Goal: Task Accomplishment & Management: Complete application form

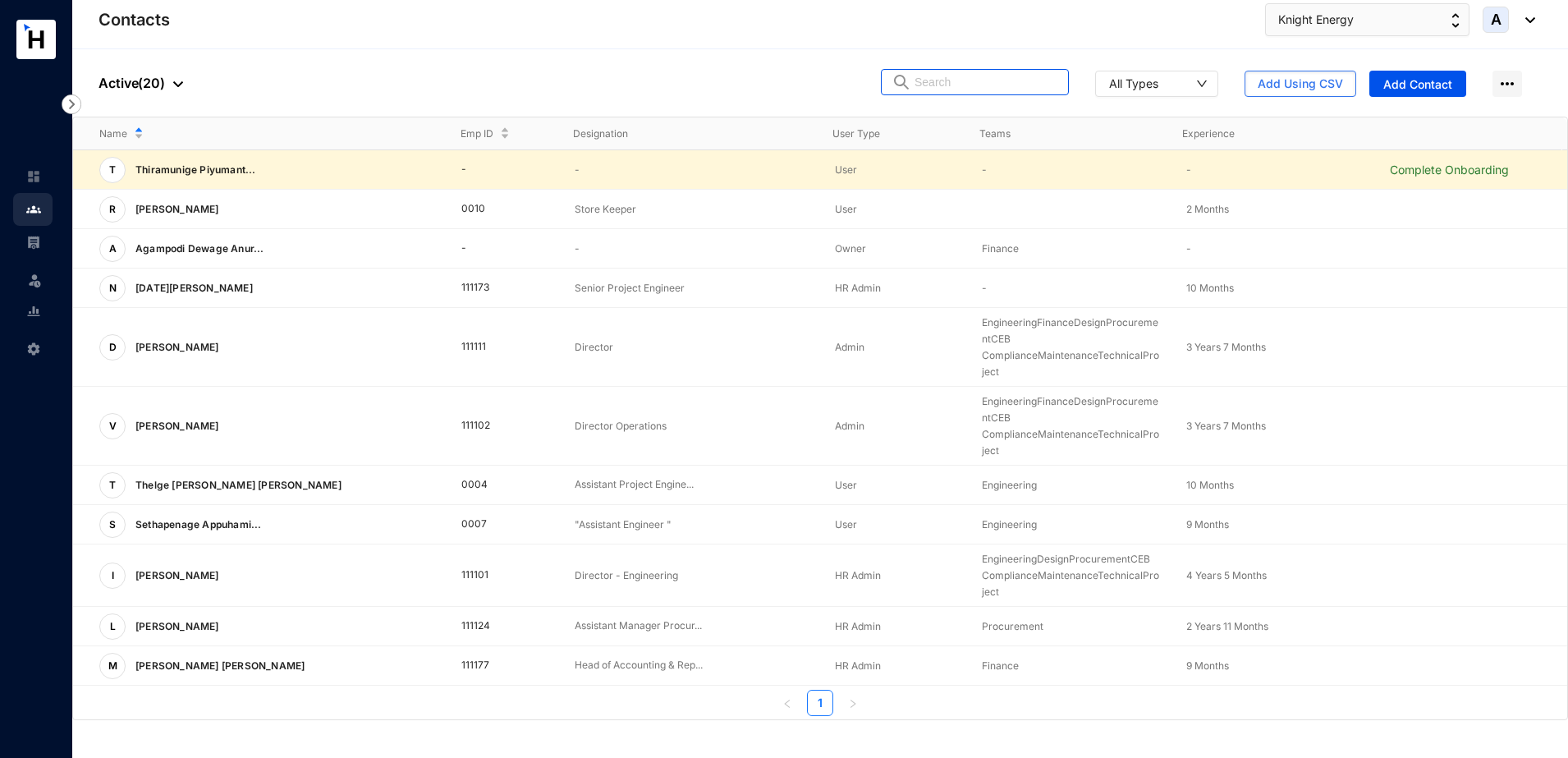
click at [960, 82] on input "text" at bounding box center [986, 82] width 144 height 25
click at [1421, 174] on p "Complete Onboarding" at bounding box center [1478, 170] width 177 height 17
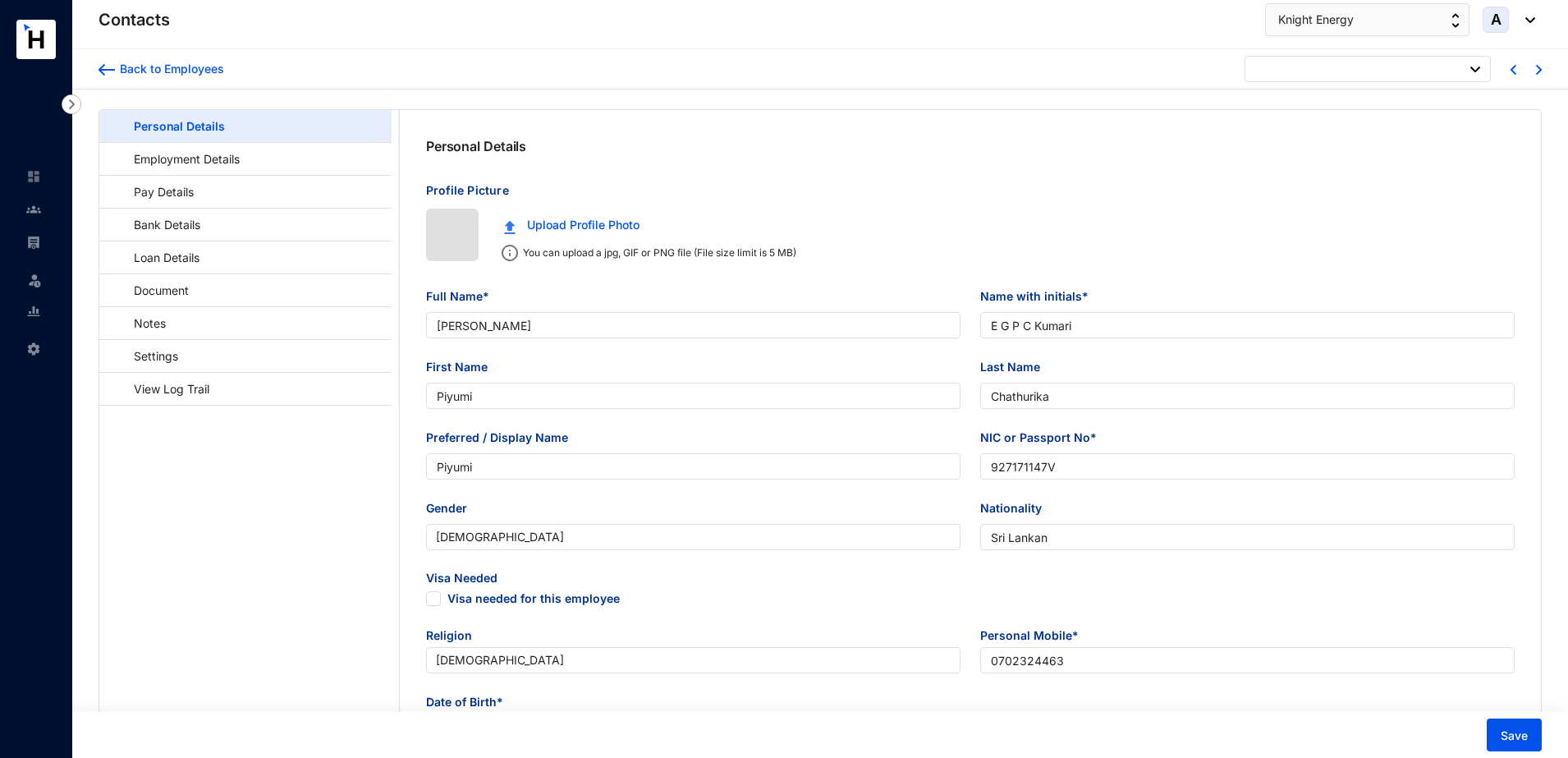
type input "[DATE]"
checkbox input "false"
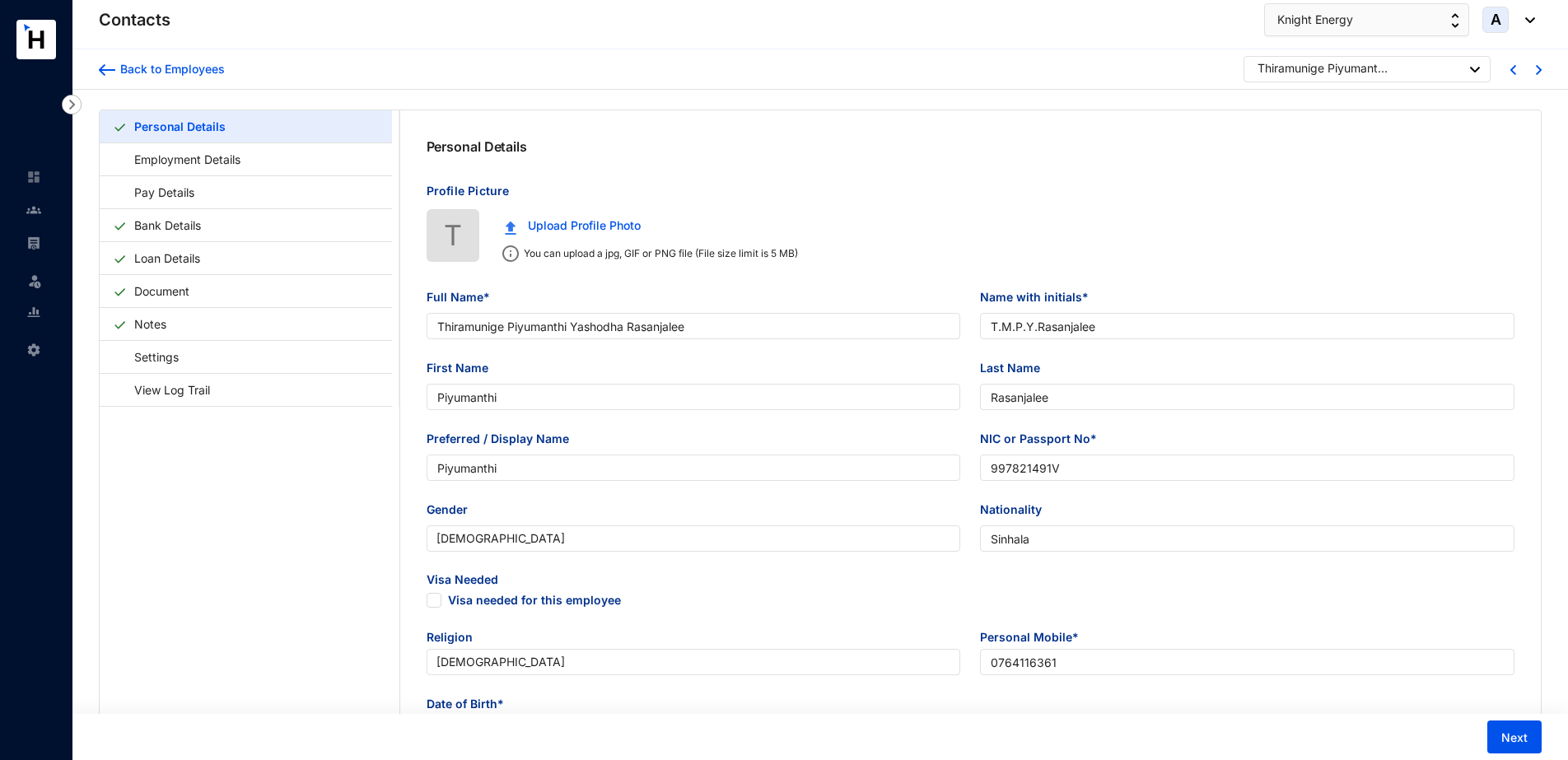
type input "Thiramunige Piyumanthi Yashodha Rasanjalee"
type input "T.M.P.Y.Rasanjalee"
type input "Piyumanthi"
type input "Rasanjalee"
type input "Piyumanthi"
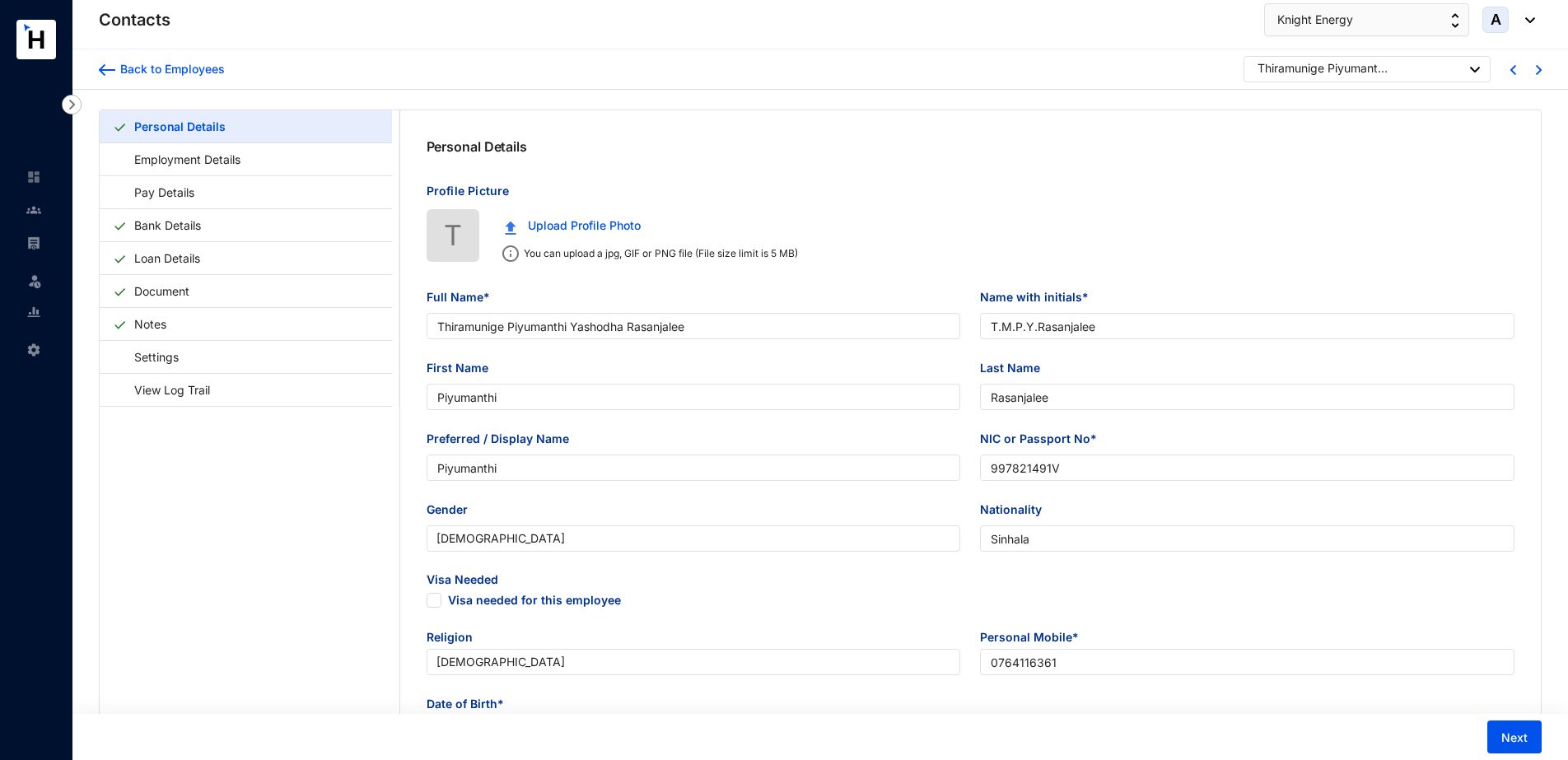
type input "997821491V"
type input "Sinhala"
type input "0764116361"
type input "59/A/2,Morakelle,Ihala Kottramulla"
checkbox input "true"
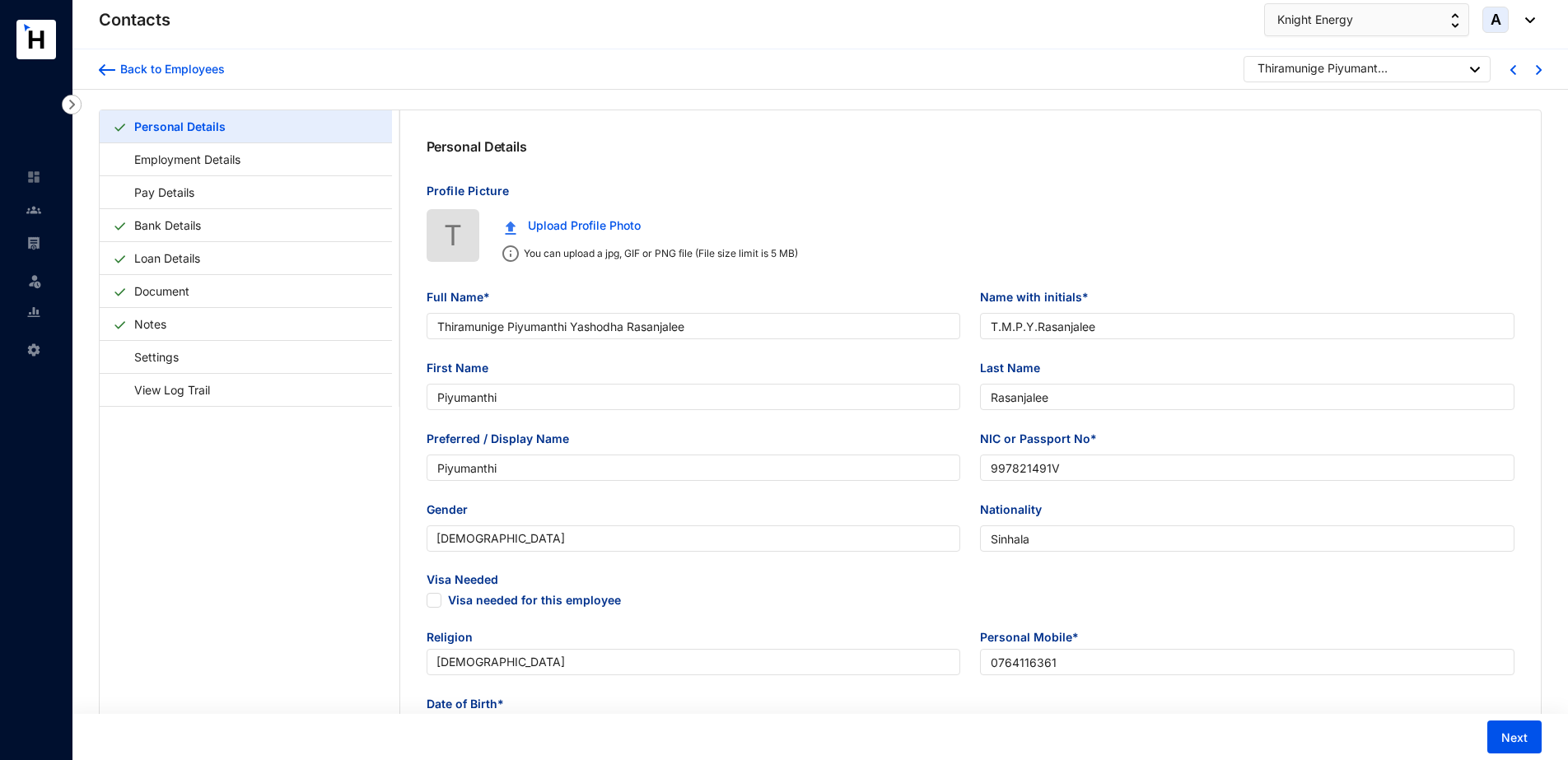
radio input "true"
radio input "false"
type input "[PERSON_NAME]"
type input "0766599704"
type input "[DATE]"
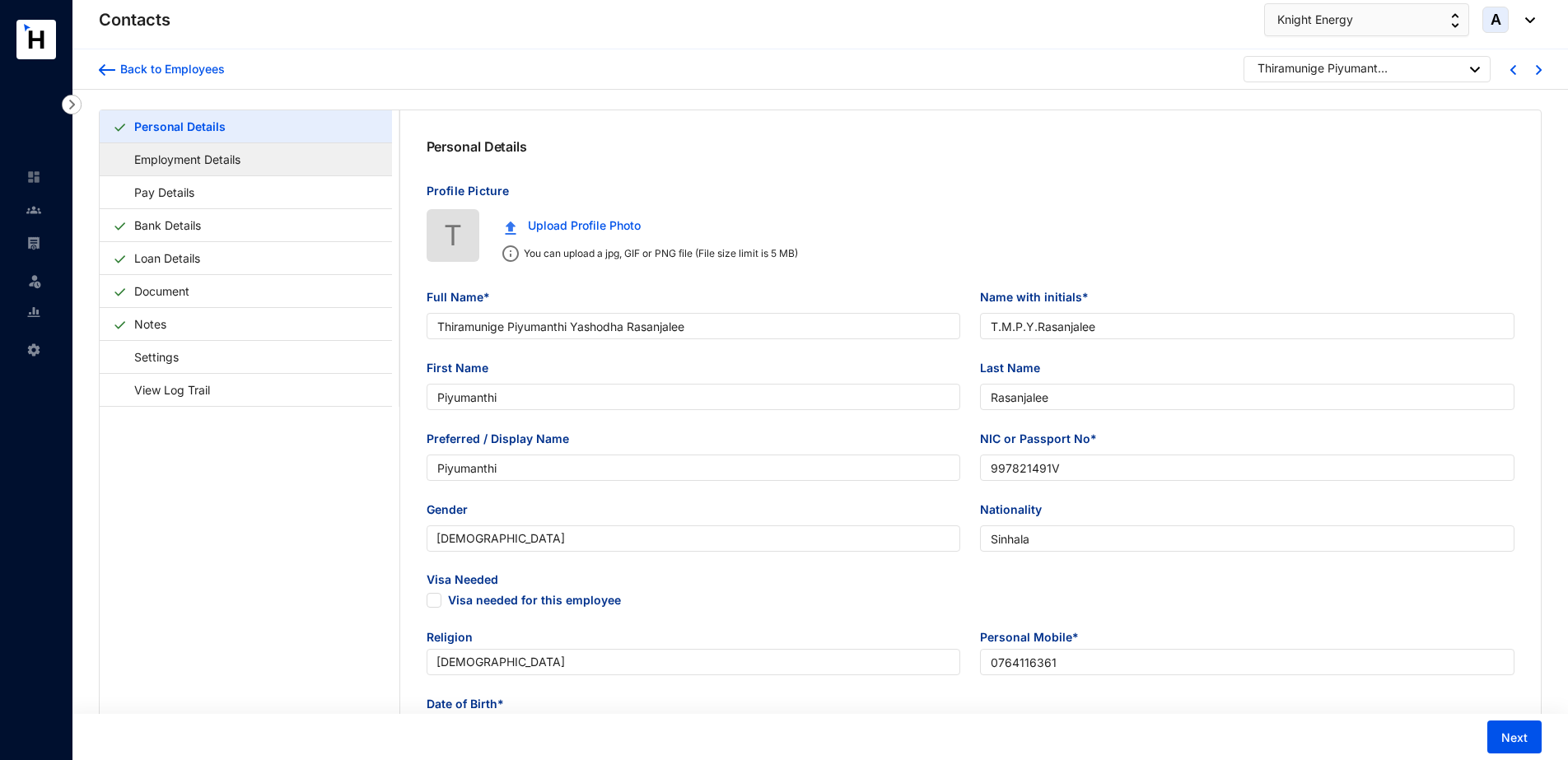
click at [218, 151] on link "Employment Details" at bounding box center [179, 159] width 133 height 34
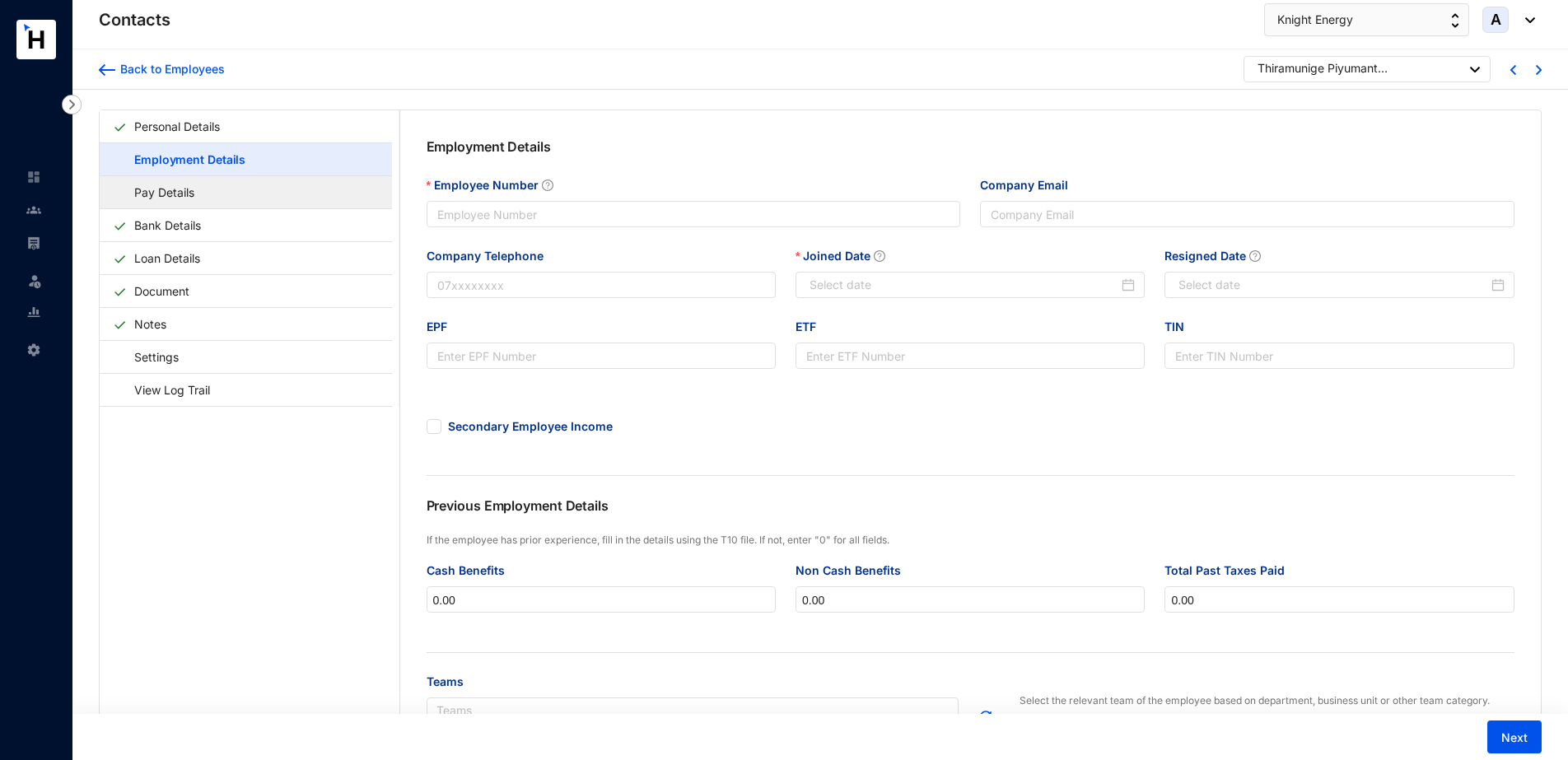
click at [195, 194] on link "Pay Details" at bounding box center [156, 192] width 88 height 34
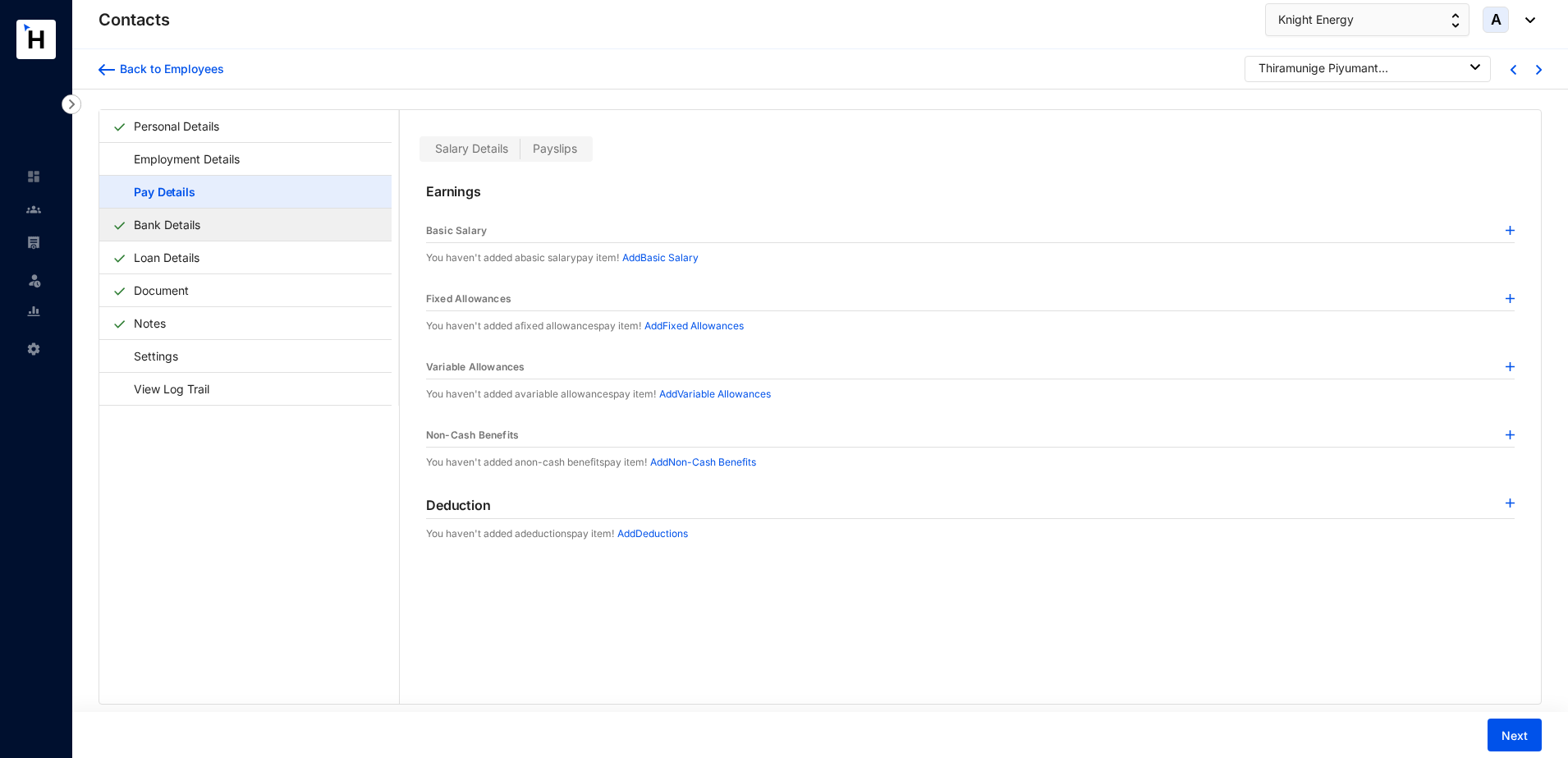
click at [207, 230] on link "Bank Details" at bounding box center [167, 225] width 80 height 33
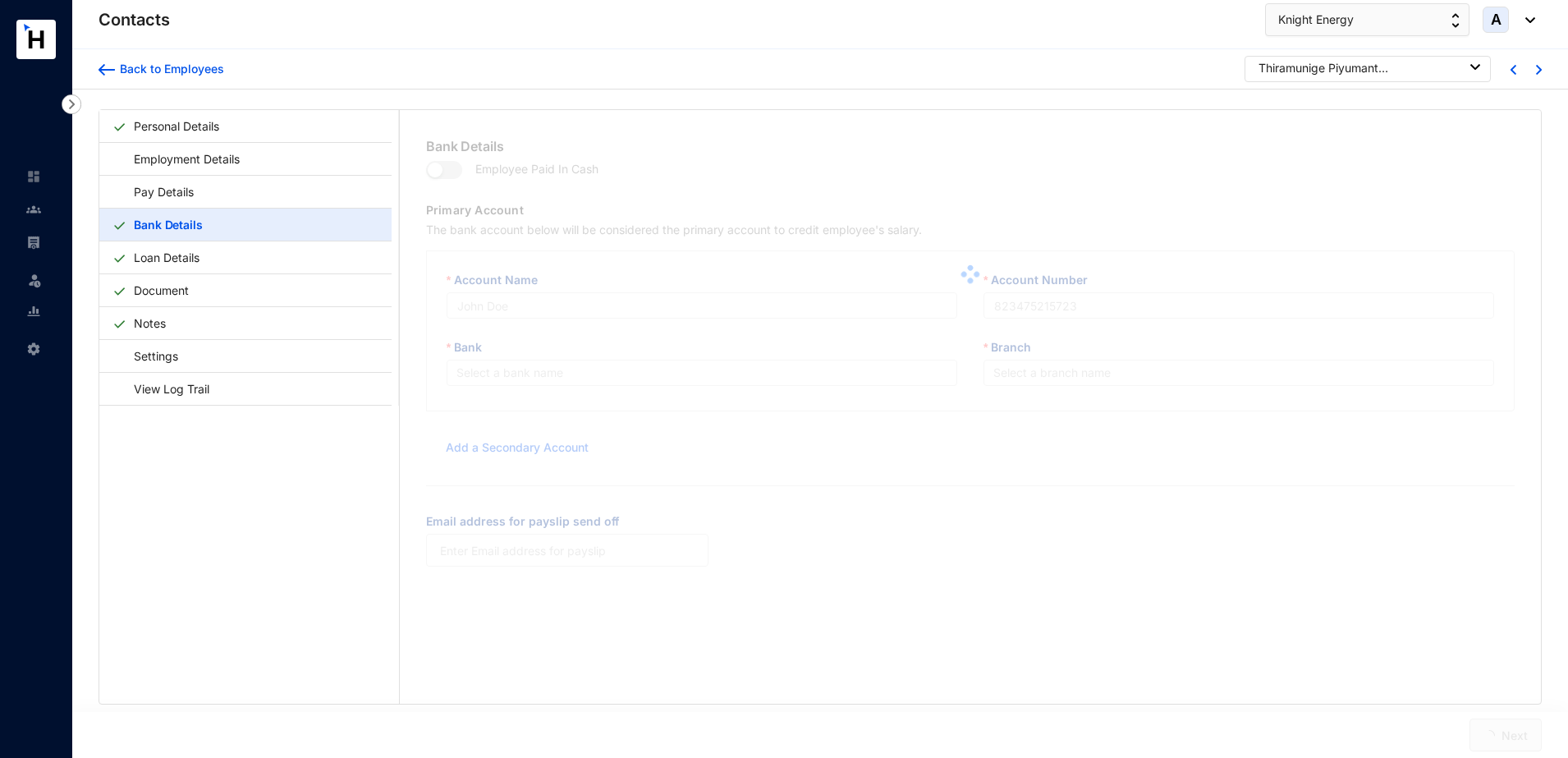
type input "T.M.P.Y.Rasanjalee"
type input "083200240008553"
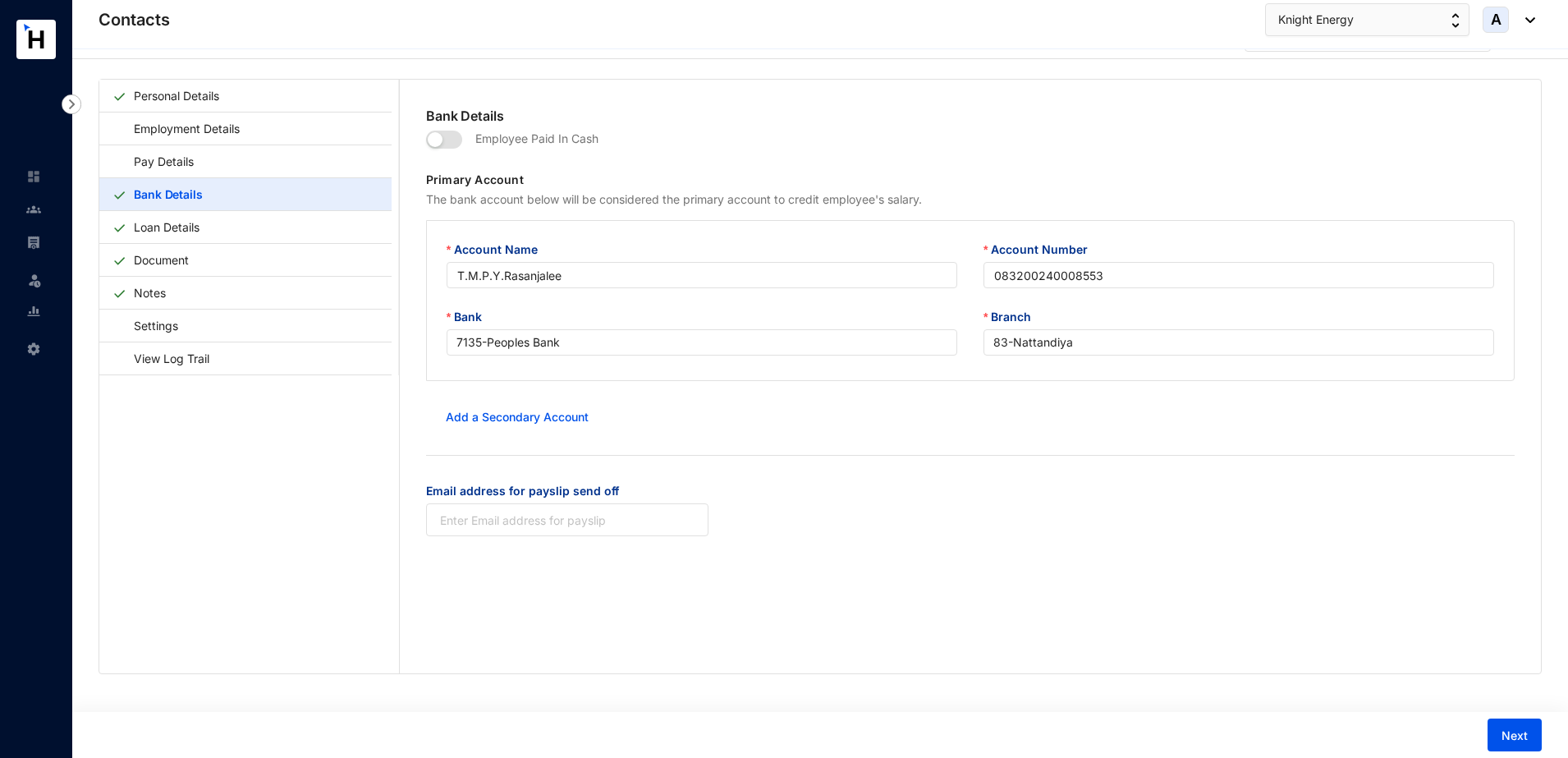
scroll to position [40, 0]
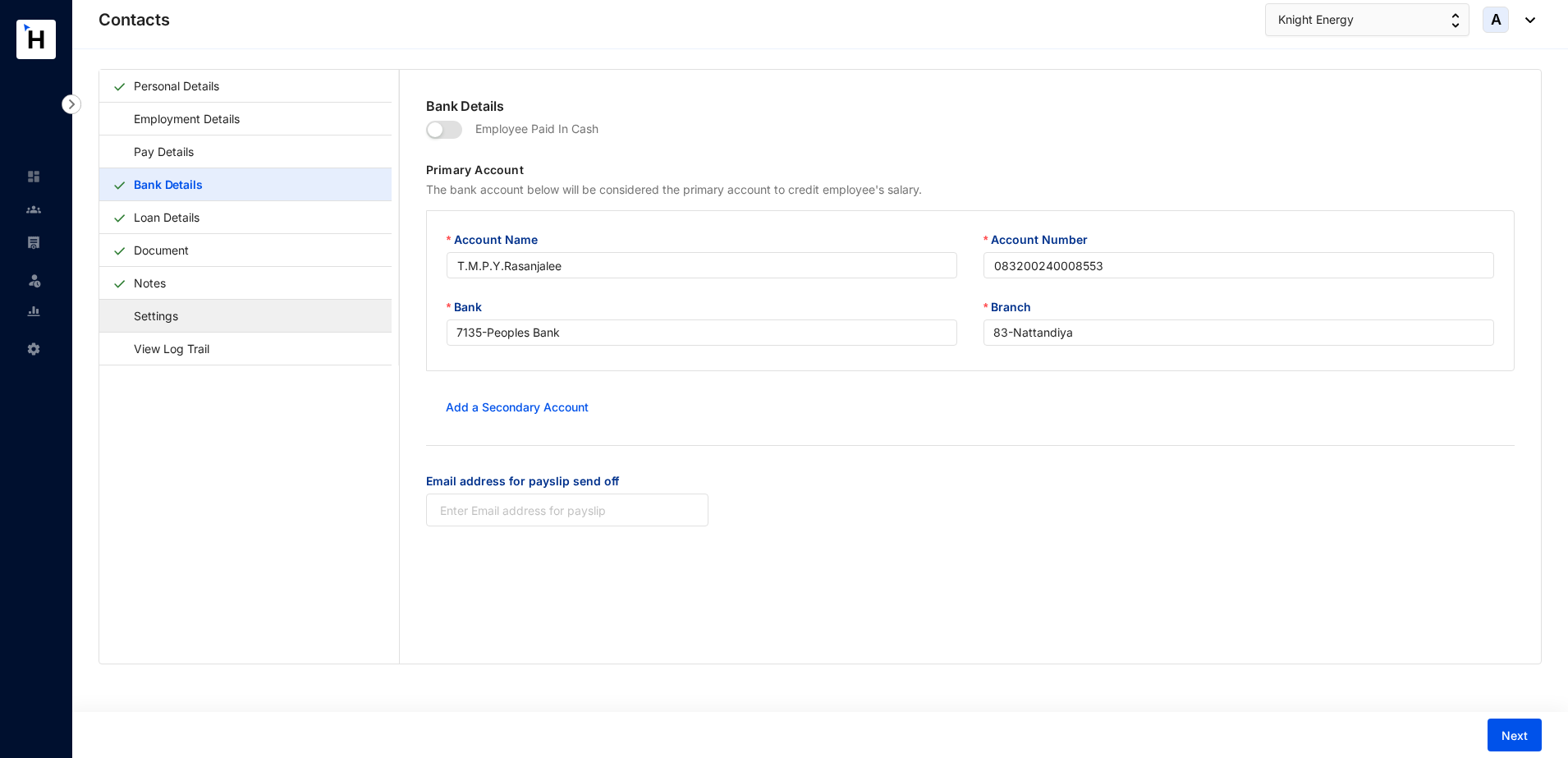
click at [169, 315] on link "Settings" at bounding box center [148, 316] width 71 height 33
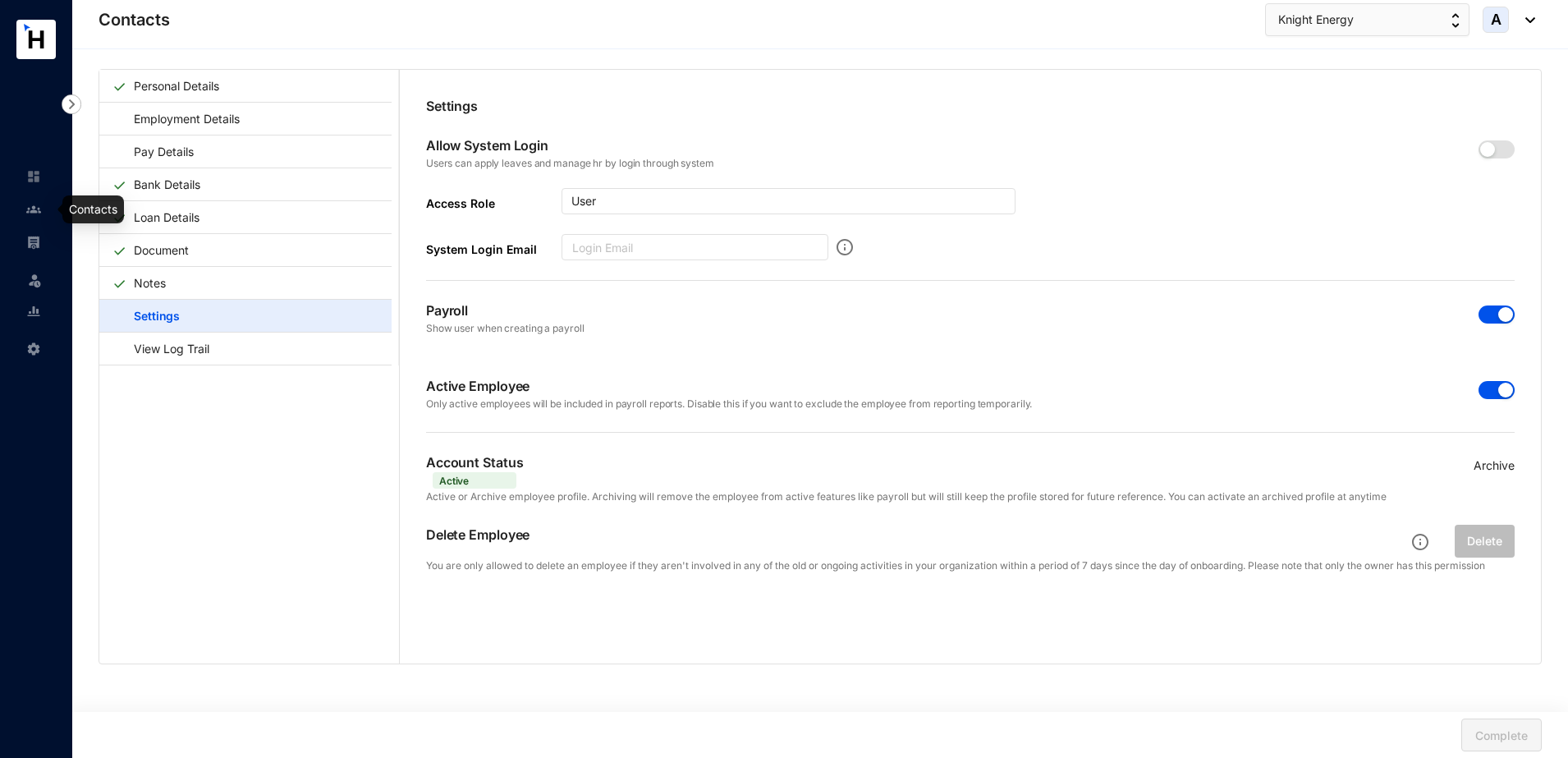
click at [39, 209] on img at bounding box center [33, 210] width 15 height 15
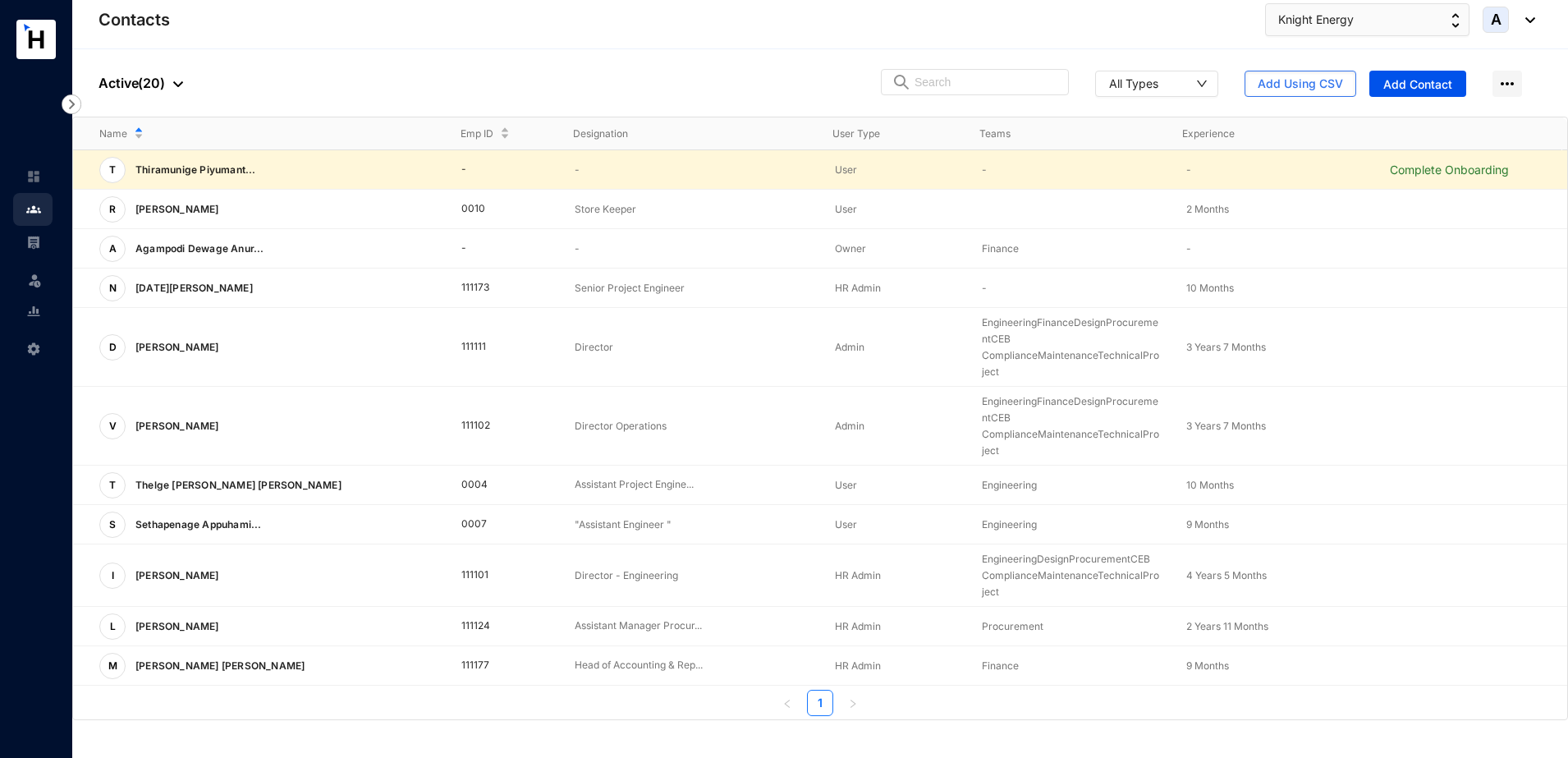
click at [1436, 177] on td "Complete Onboarding" at bounding box center [1465, 170] width 203 height 39
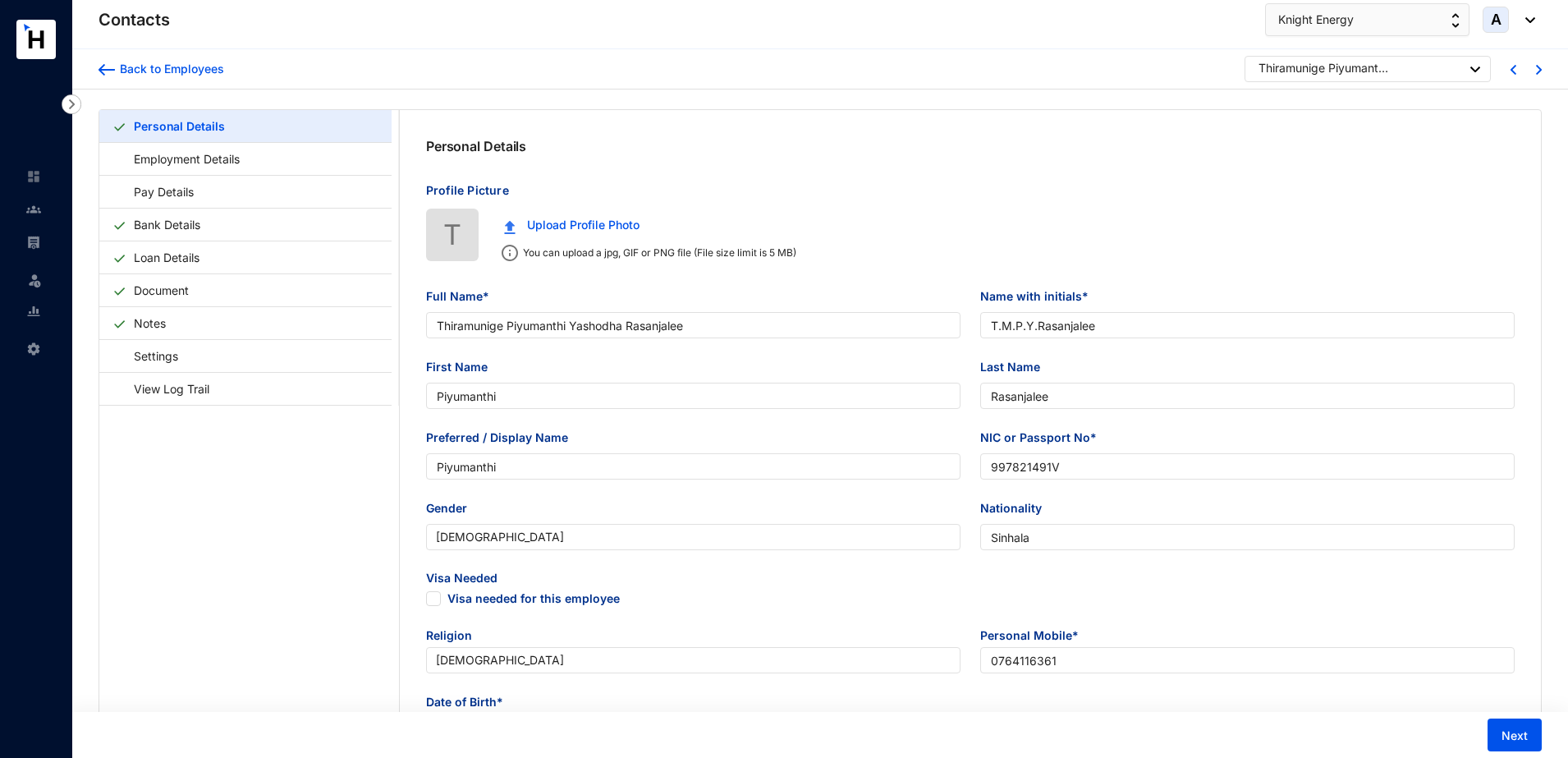
type input "[DATE]"
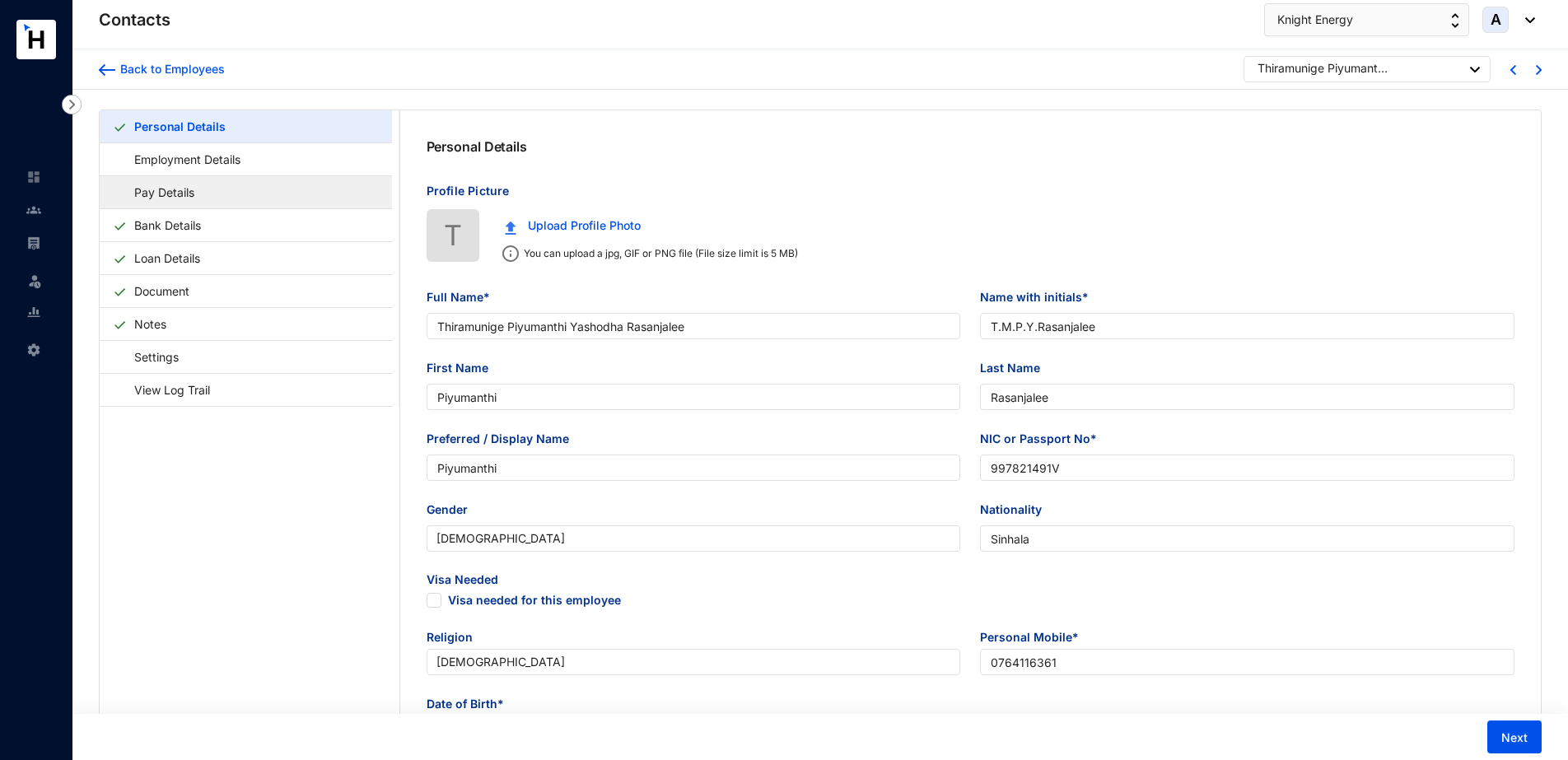
click at [172, 202] on link "Pay Details" at bounding box center [156, 192] width 88 height 34
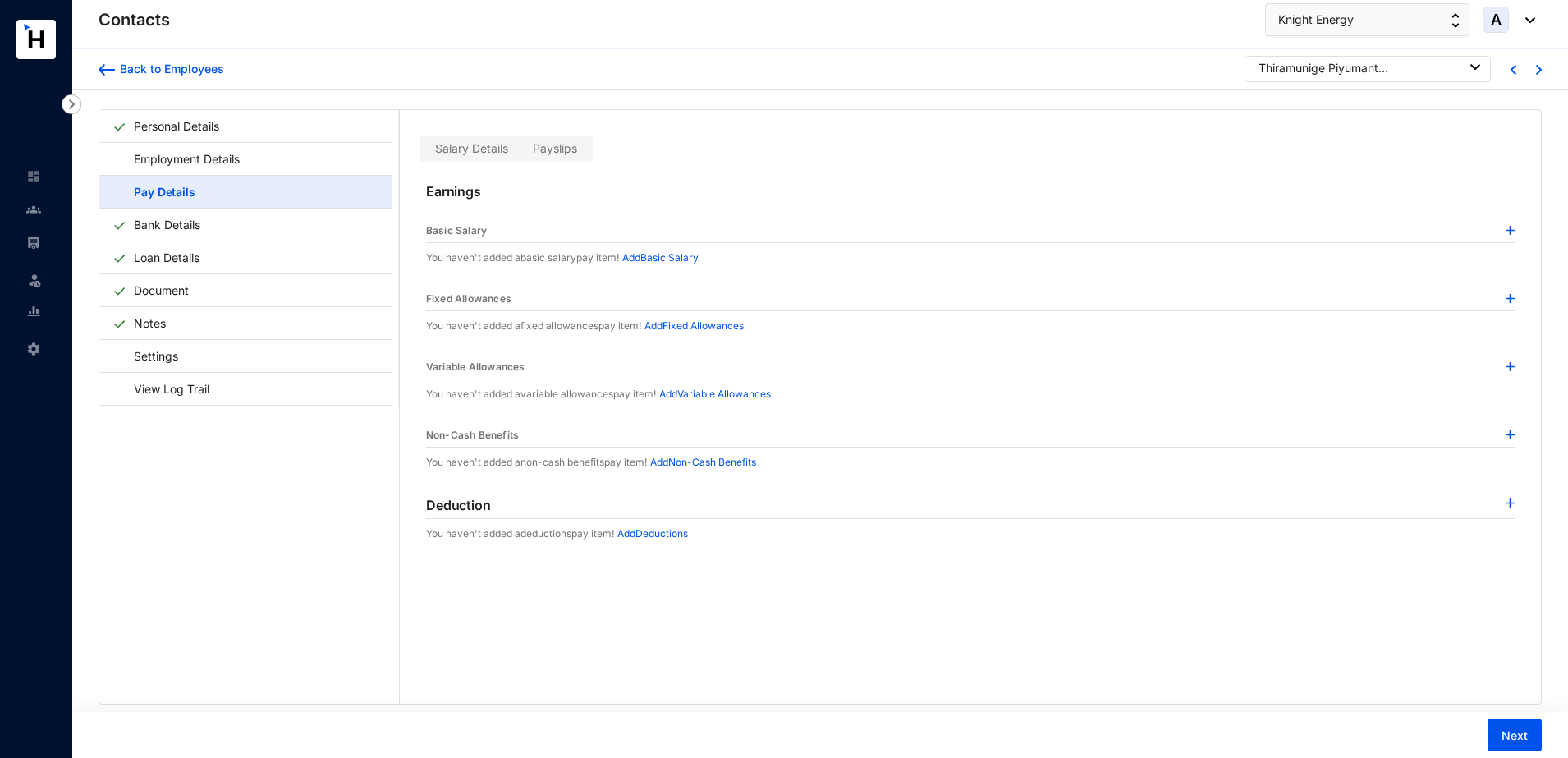
click at [687, 259] on p "Add Basic Salary" at bounding box center [660, 258] width 76 height 17
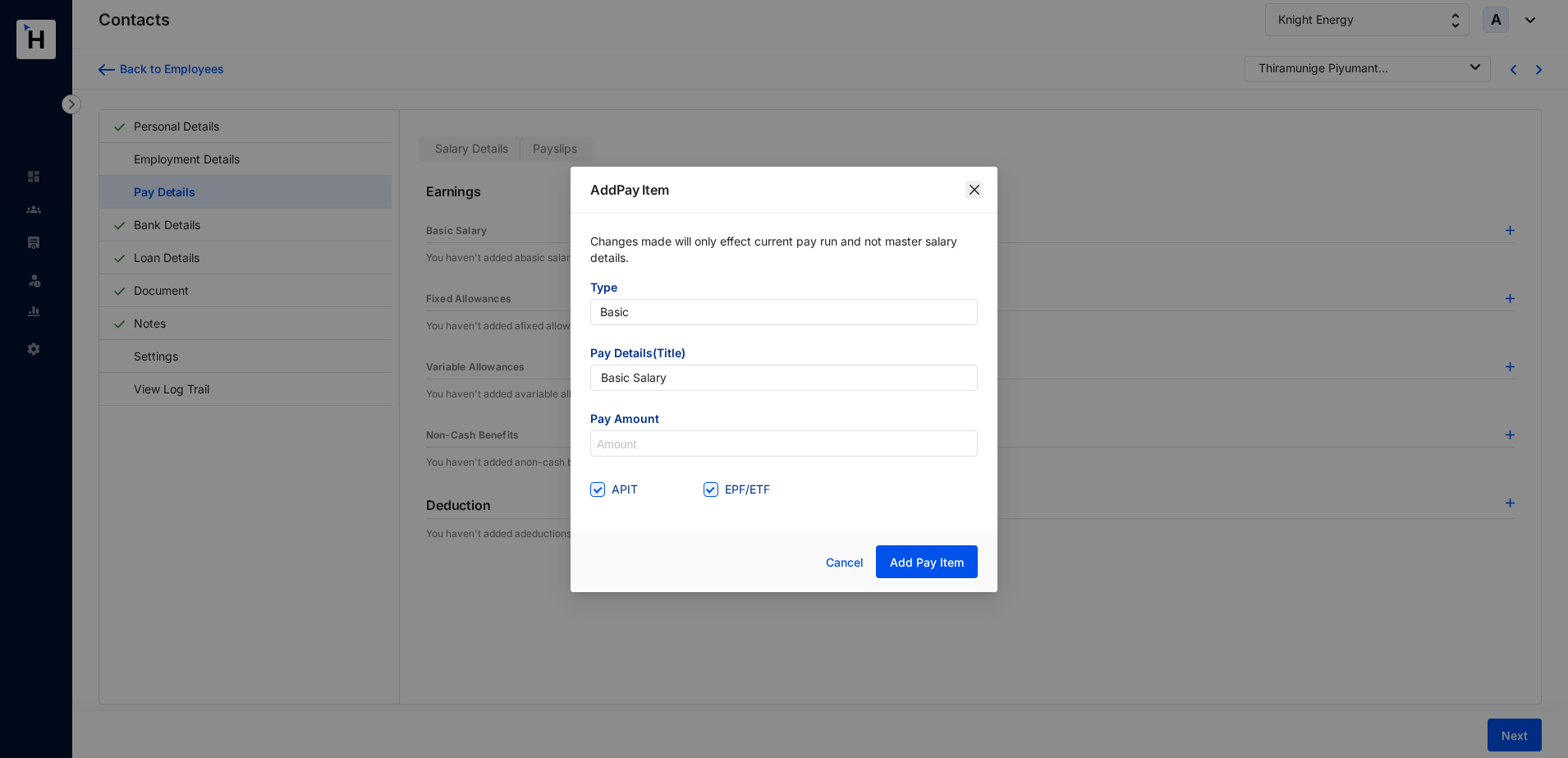
click at [976, 190] on icon "close" at bounding box center [974, 189] width 10 height 10
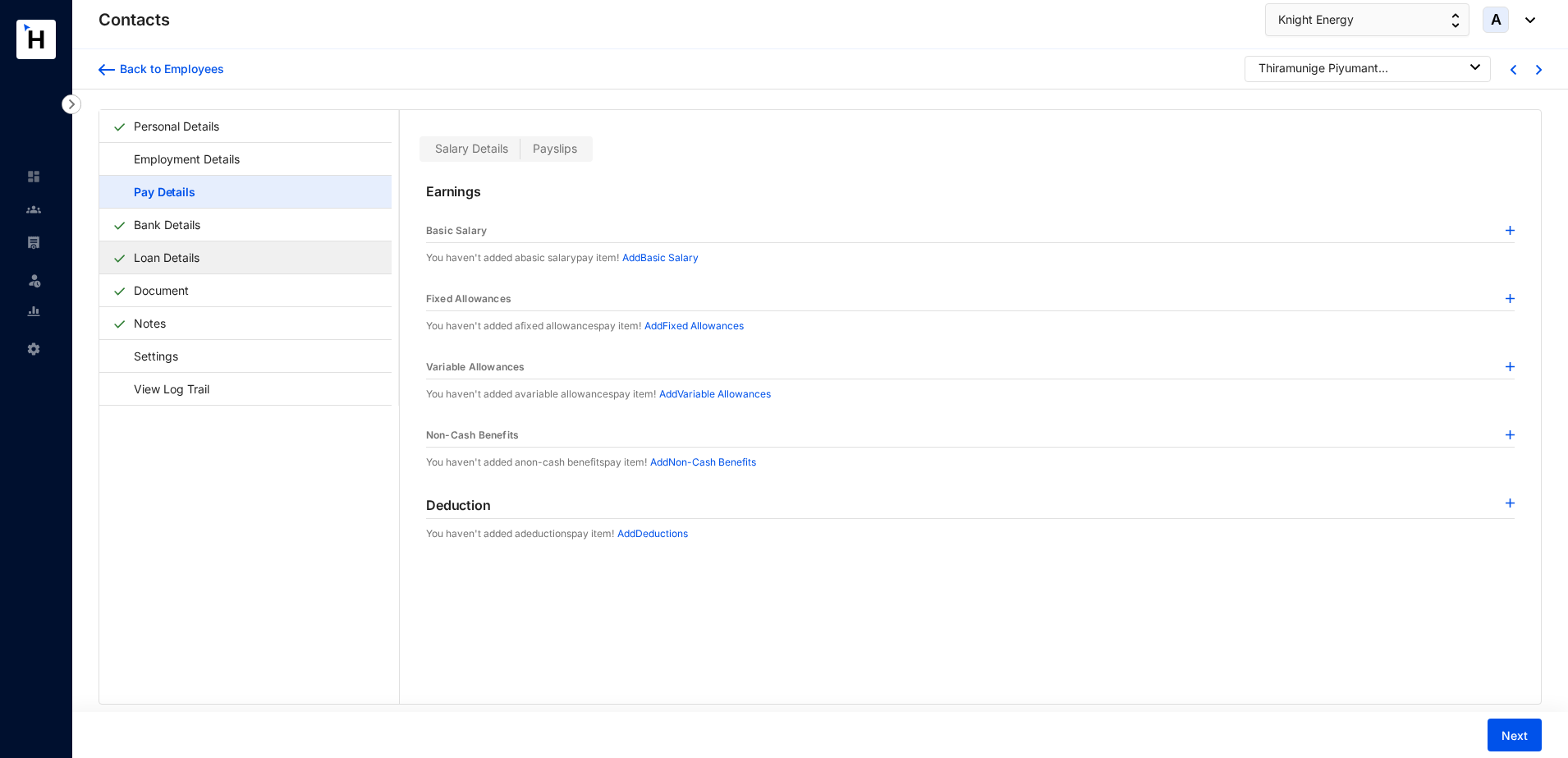
click at [127, 259] on link "Loan Details" at bounding box center [166, 257] width 79 height 33
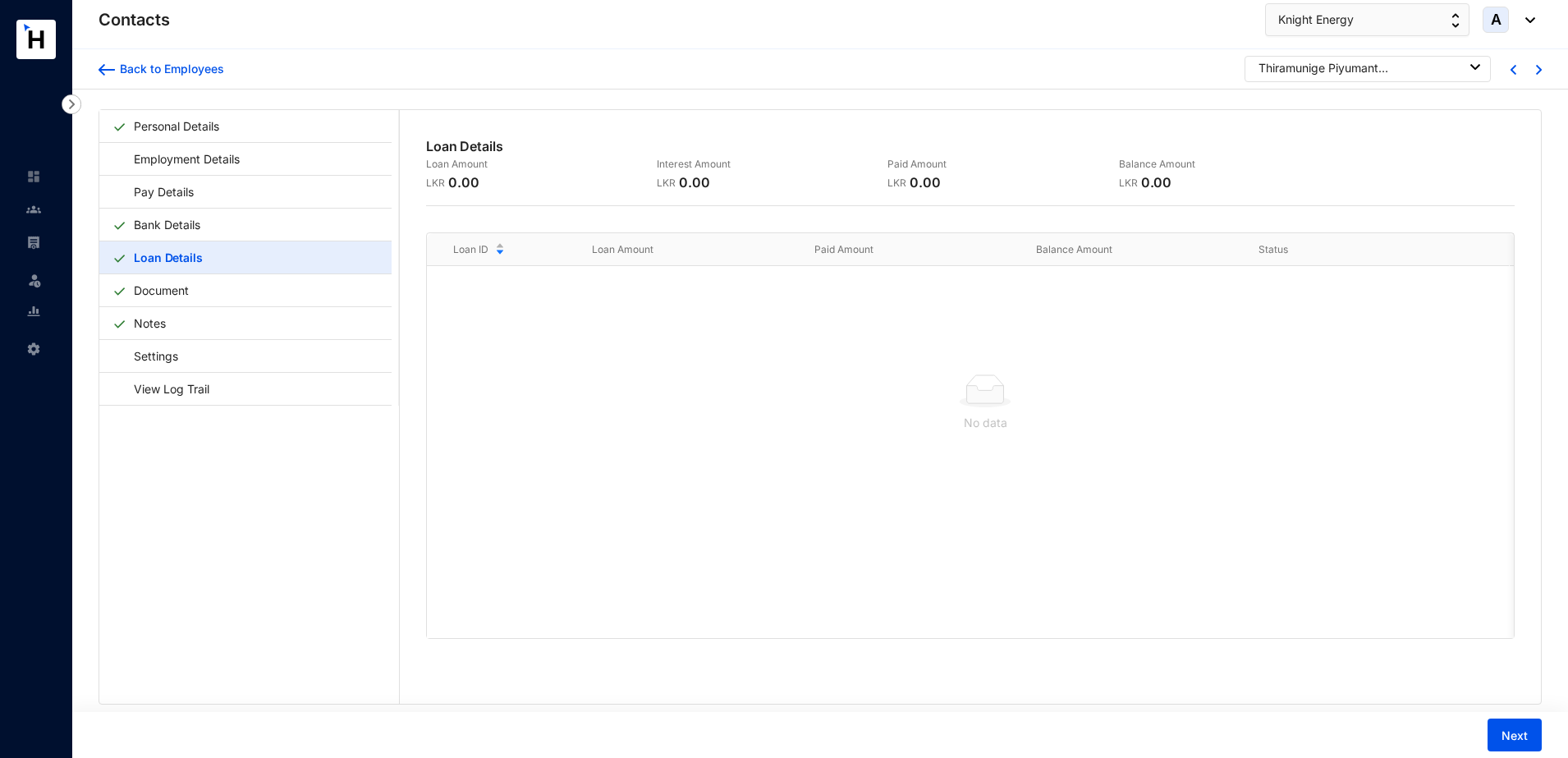
click at [991, 392] on icon at bounding box center [986, 395] width 37 height 18
click at [1074, 233] on th "Balance Amount" at bounding box center [1121, 249] width 223 height 33
click at [1069, 259] on th "Balance Amount" at bounding box center [1121, 249] width 223 height 33
drag, startPoint x: 564, startPoint y: 263, endPoint x: 528, endPoint y: 263, distance: 36.0
click at [563, 259] on div "Loan ID" at bounding box center [509, 249] width 112 height 18
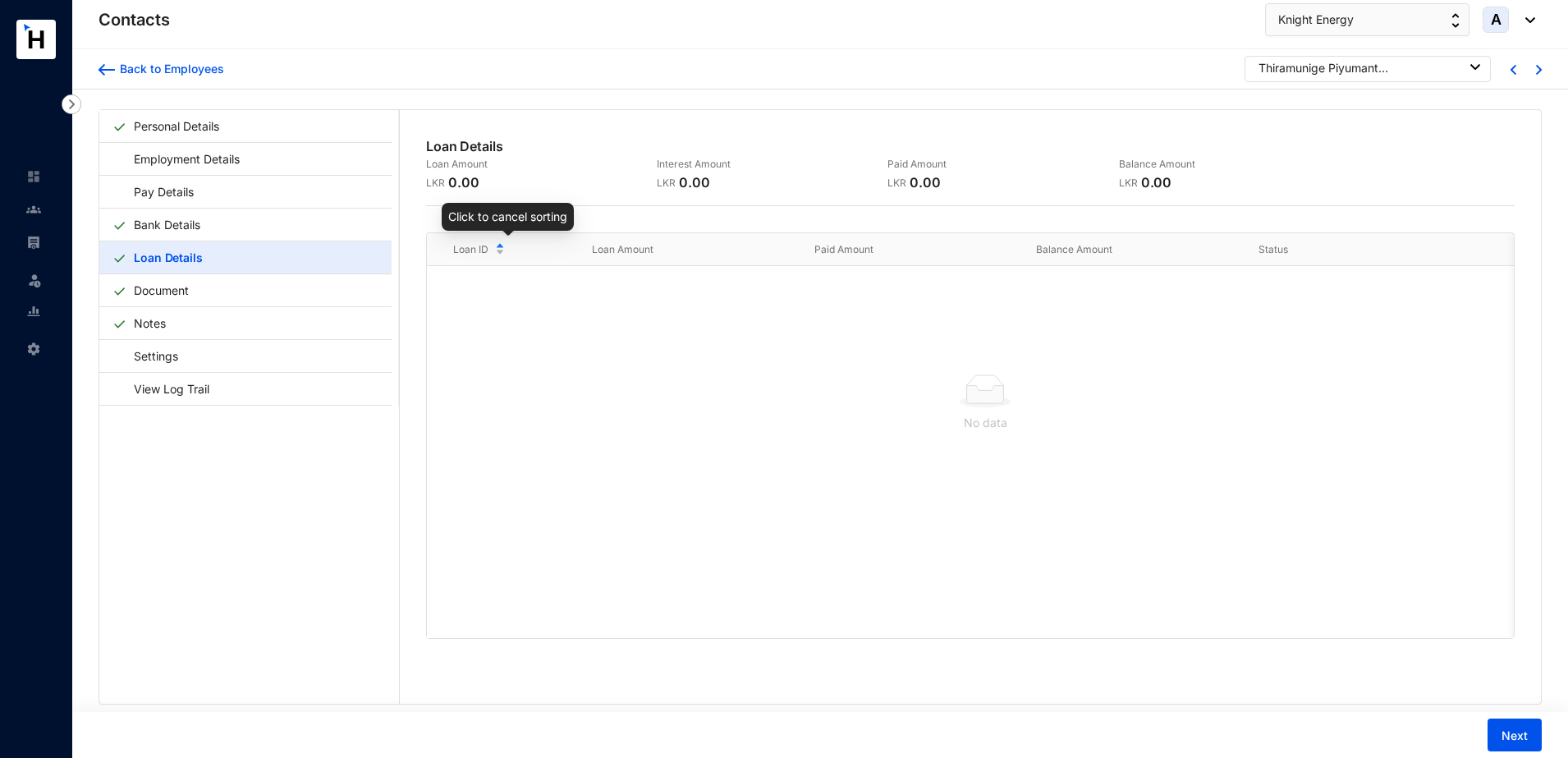
click at [458, 184] on p "0.00" at bounding box center [464, 182] width 32 height 20
click at [661, 163] on p "Interest Amount" at bounding box center [761, 164] width 211 height 17
click at [1023, 217] on div "Loan Details Loan Amount LKR 0.00 Interest Amount LKR 0.00 Paid Amount LKR 0.00…" at bounding box center [970, 387] width 1141 height 555
click at [1079, 240] on th "Balance Amount" at bounding box center [1121, 249] width 223 height 33
click at [39, 241] on img at bounding box center [33, 242] width 15 height 15
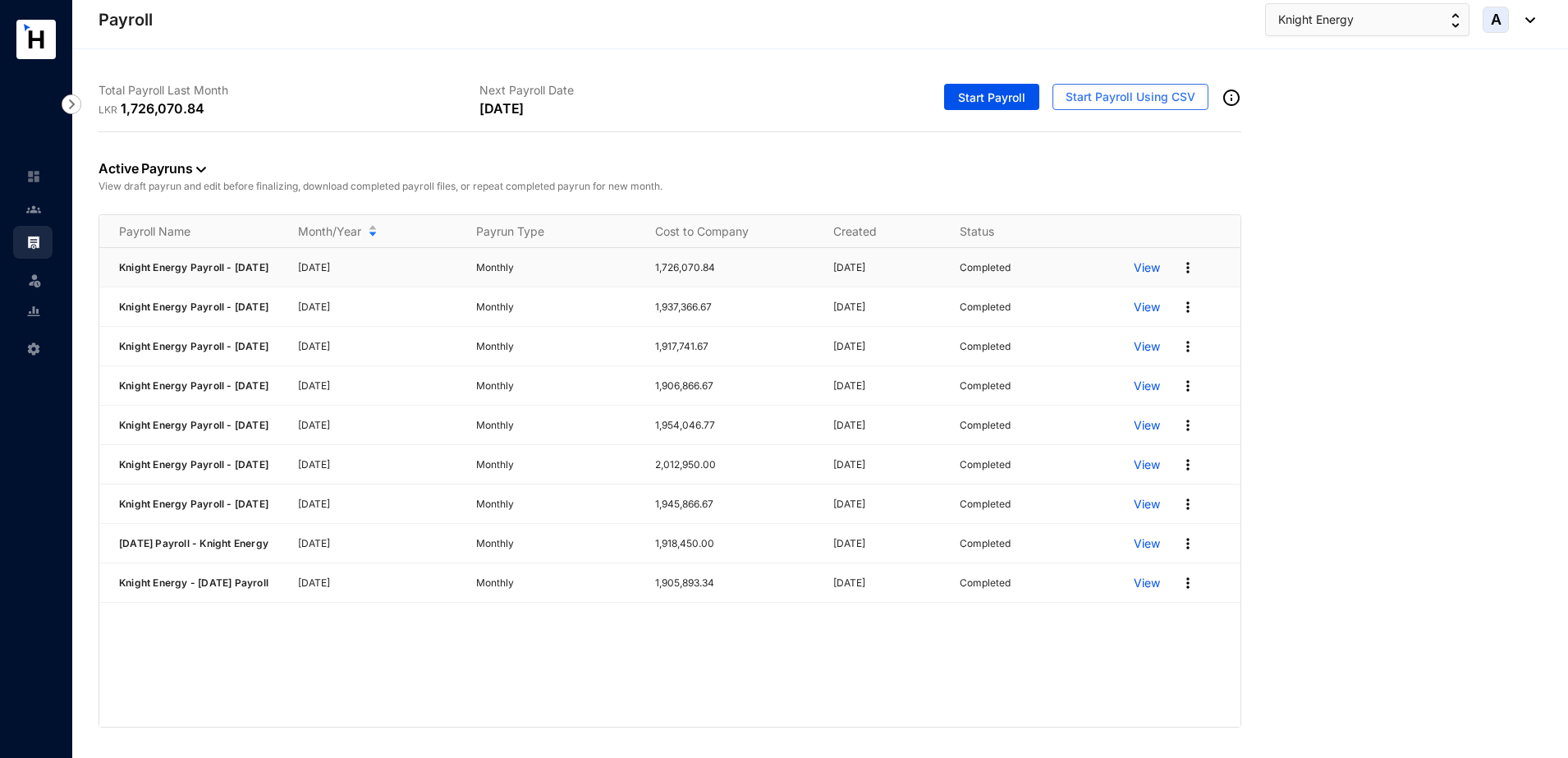
click at [1152, 273] on p "View" at bounding box center [1147, 268] width 26 height 17
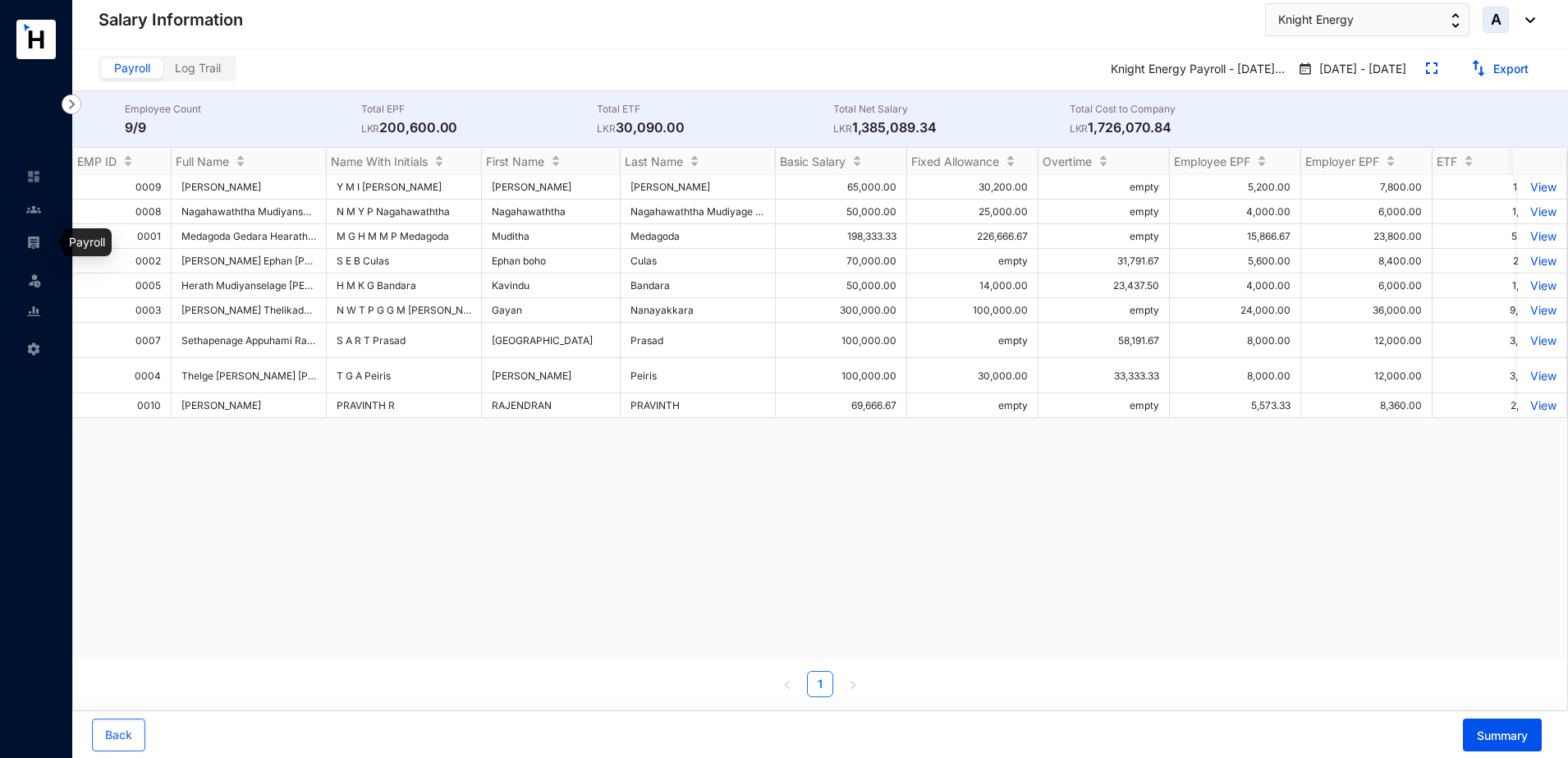
click at [40, 244] on img at bounding box center [33, 242] width 15 height 15
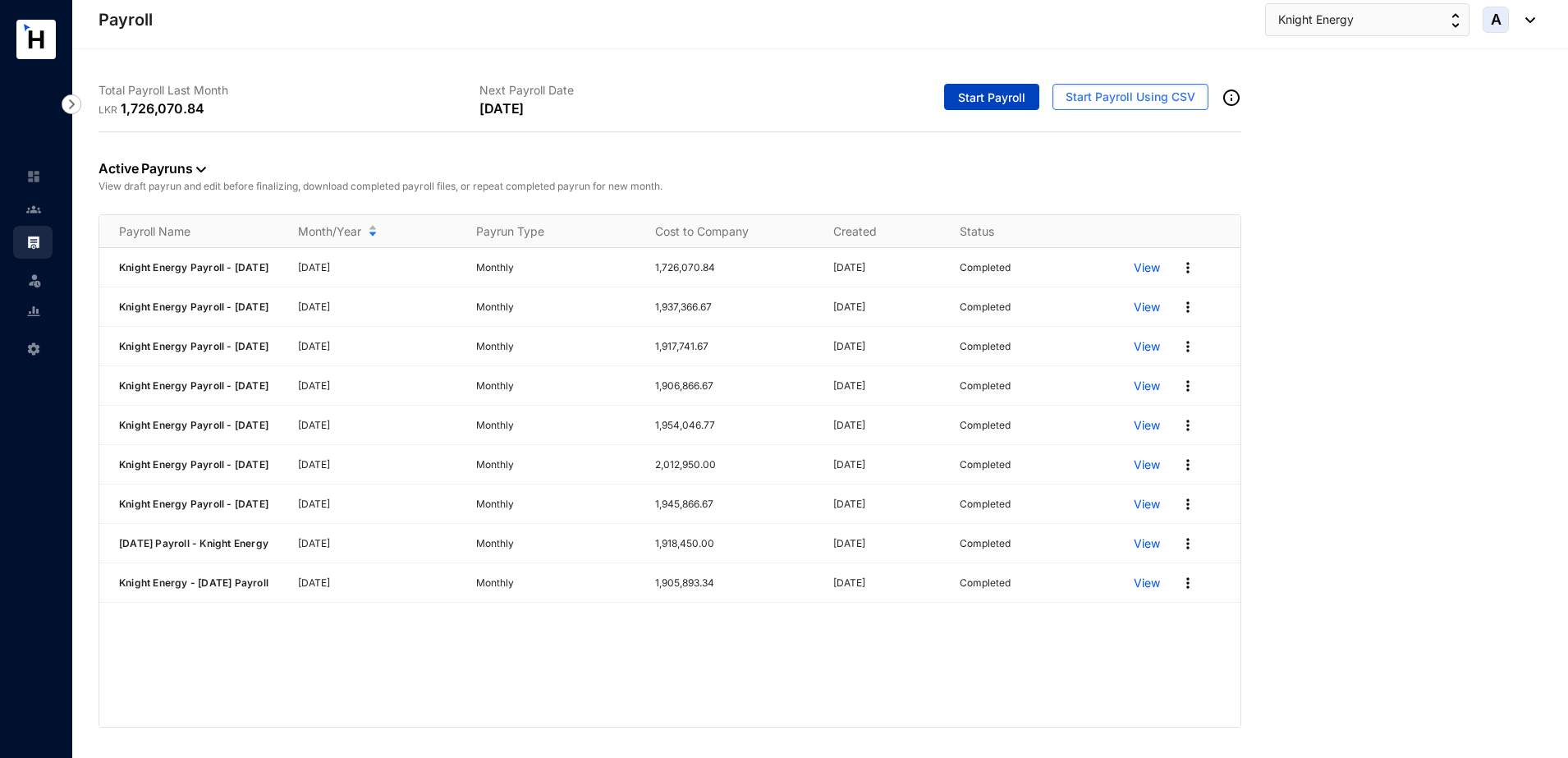
click at [1012, 92] on span "Start Payroll" at bounding box center [991, 98] width 68 height 17
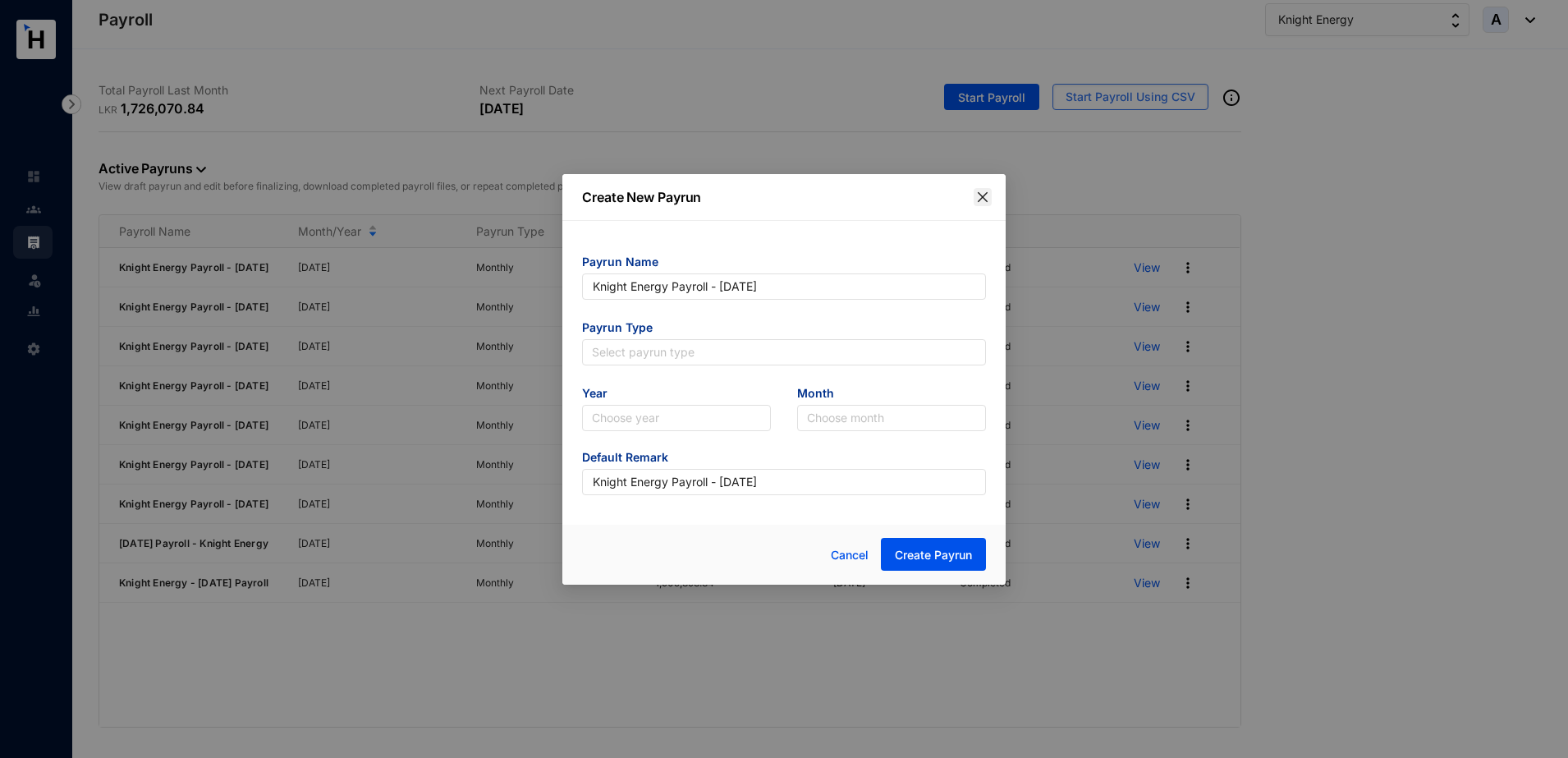
click at [982, 200] on icon "close" at bounding box center [982, 197] width 13 height 13
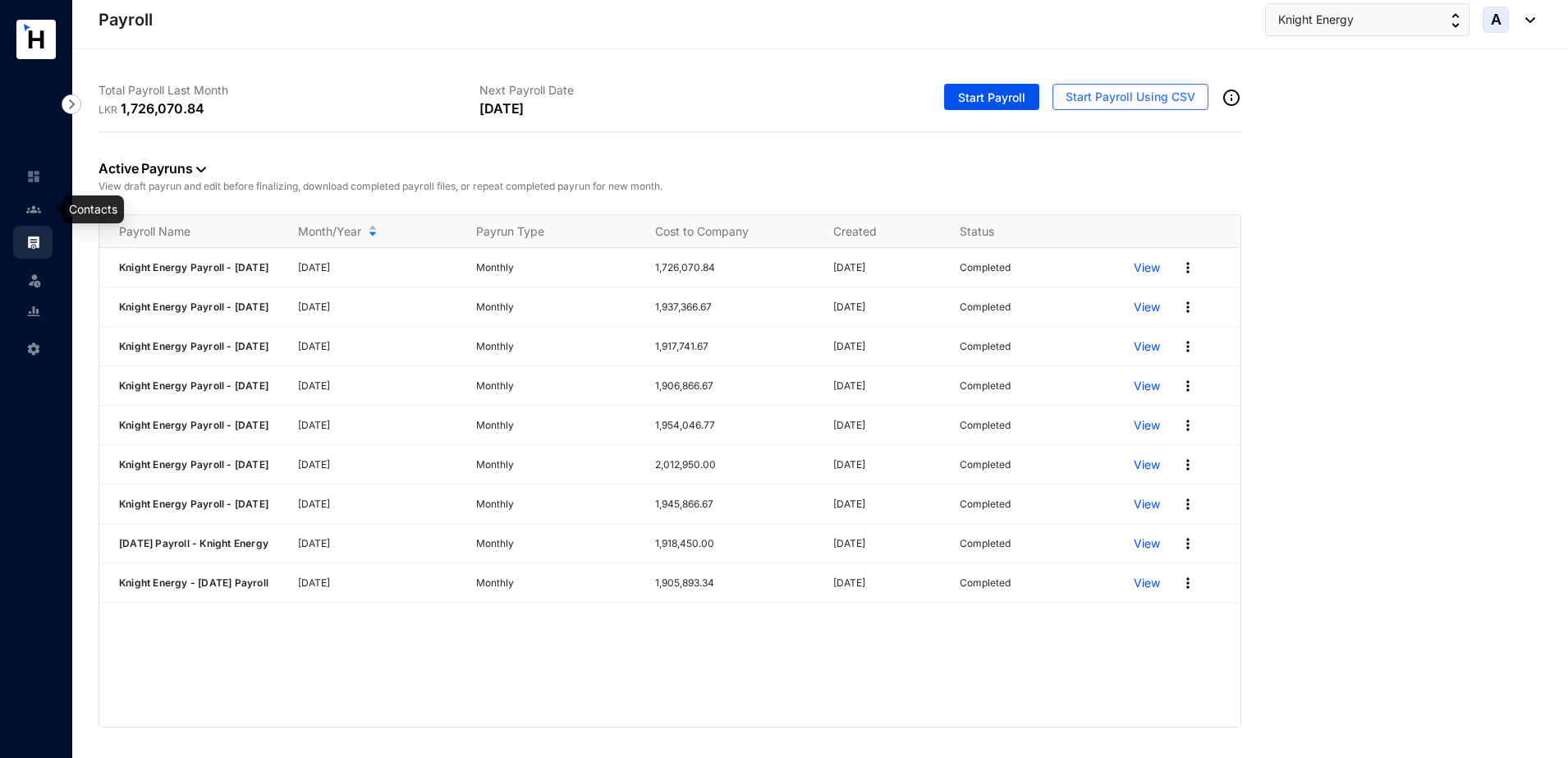
click at [33, 209] on img at bounding box center [33, 210] width 15 height 15
